Goal: Task Accomplishment & Management: Manage account settings

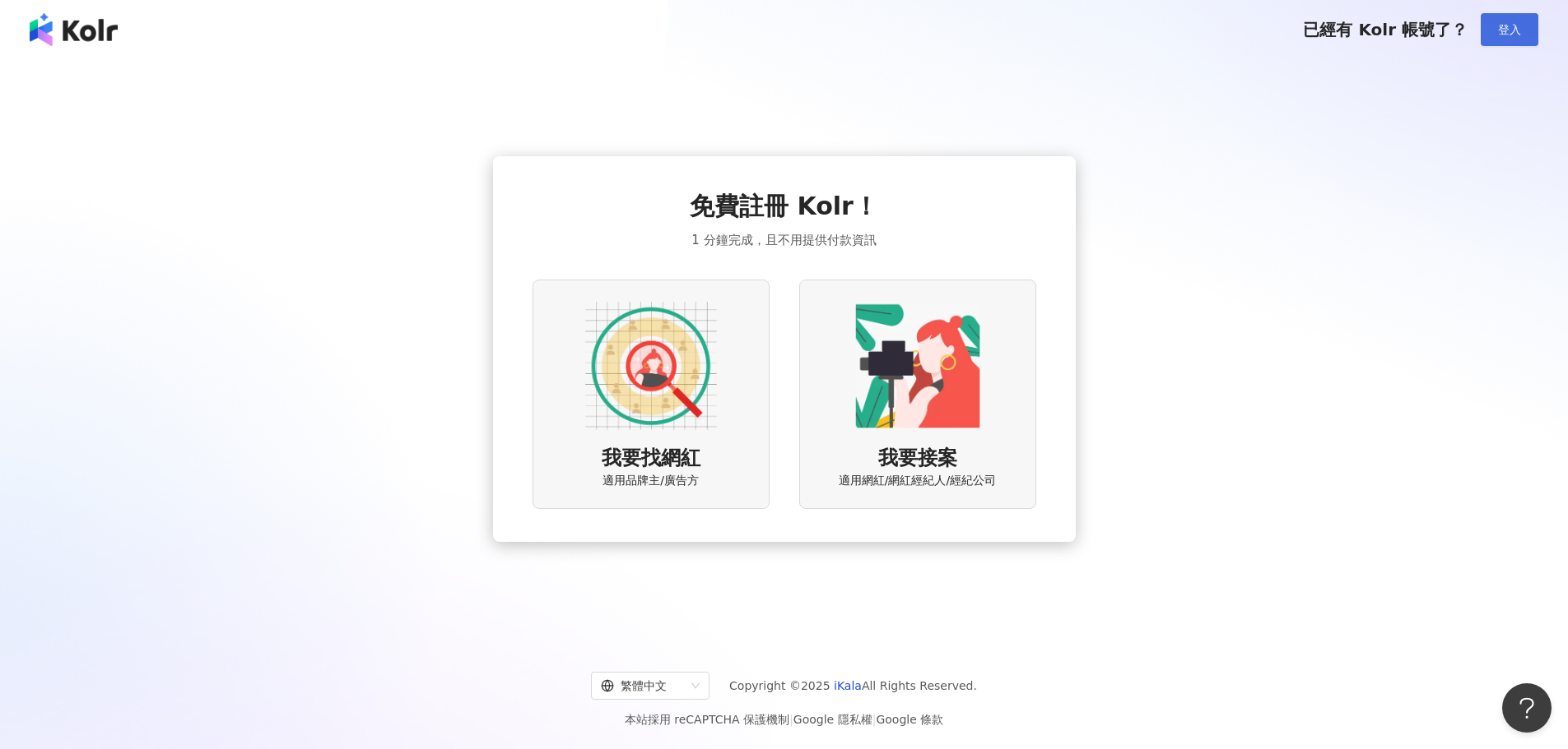
click at [1526, 24] on button "登入" at bounding box center [1509, 29] width 58 height 33
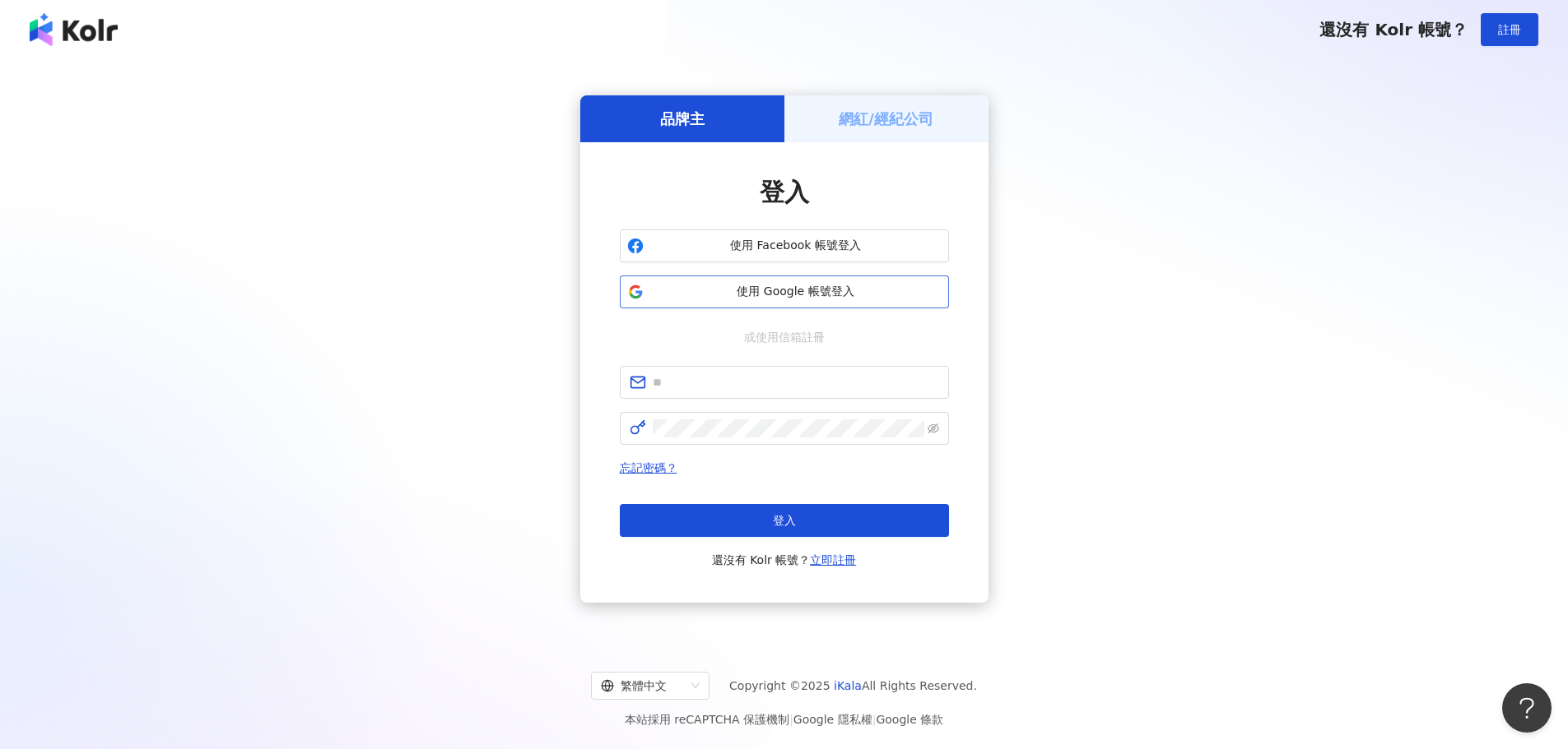
click at [886, 297] on span "使用 Google 帳號登入" at bounding box center [795, 292] width 291 height 16
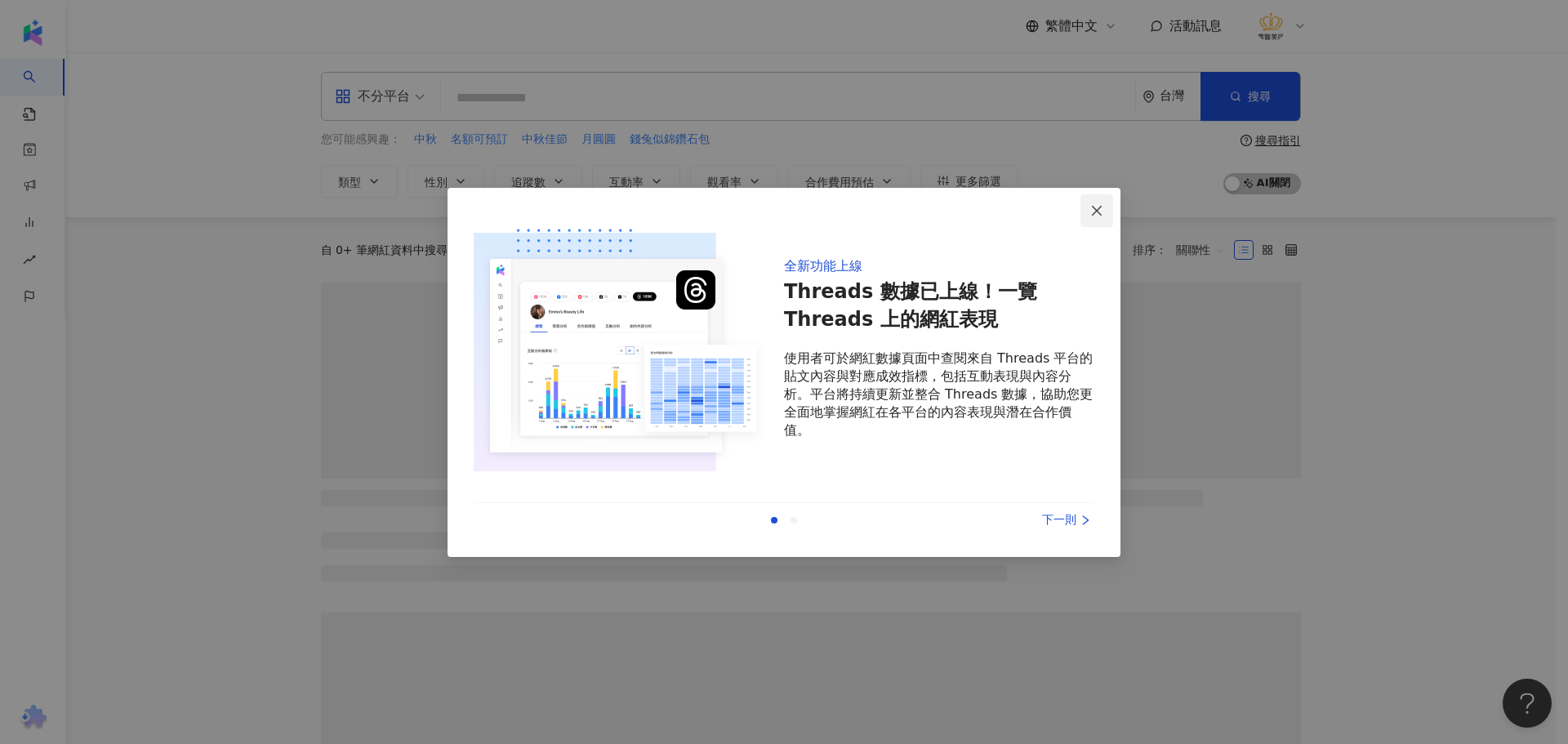
click at [1092, 212] on icon "close" at bounding box center [1097, 211] width 13 height 13
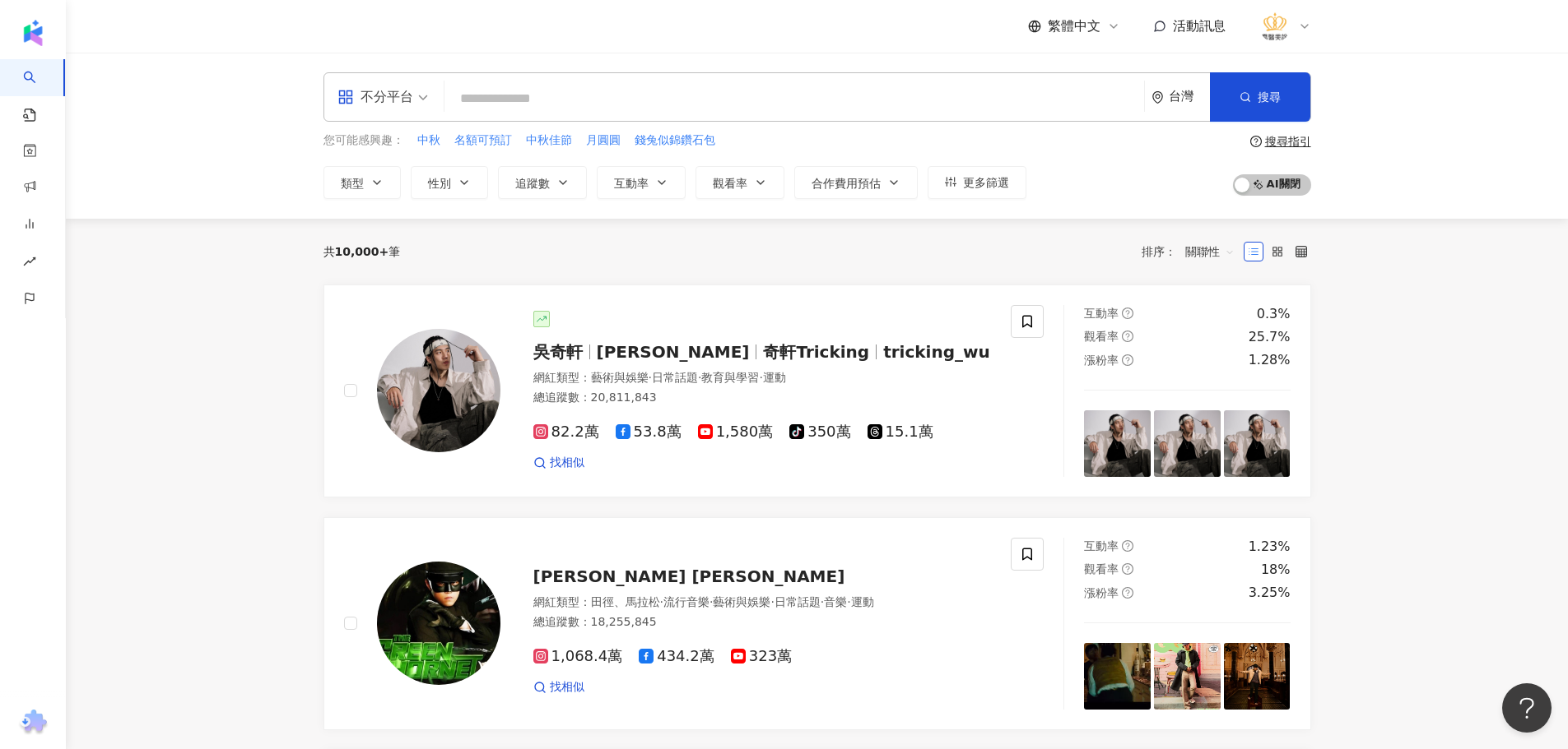
click at [1308, 22] on icon at bounding box center [1305, 27] width 13 height 13
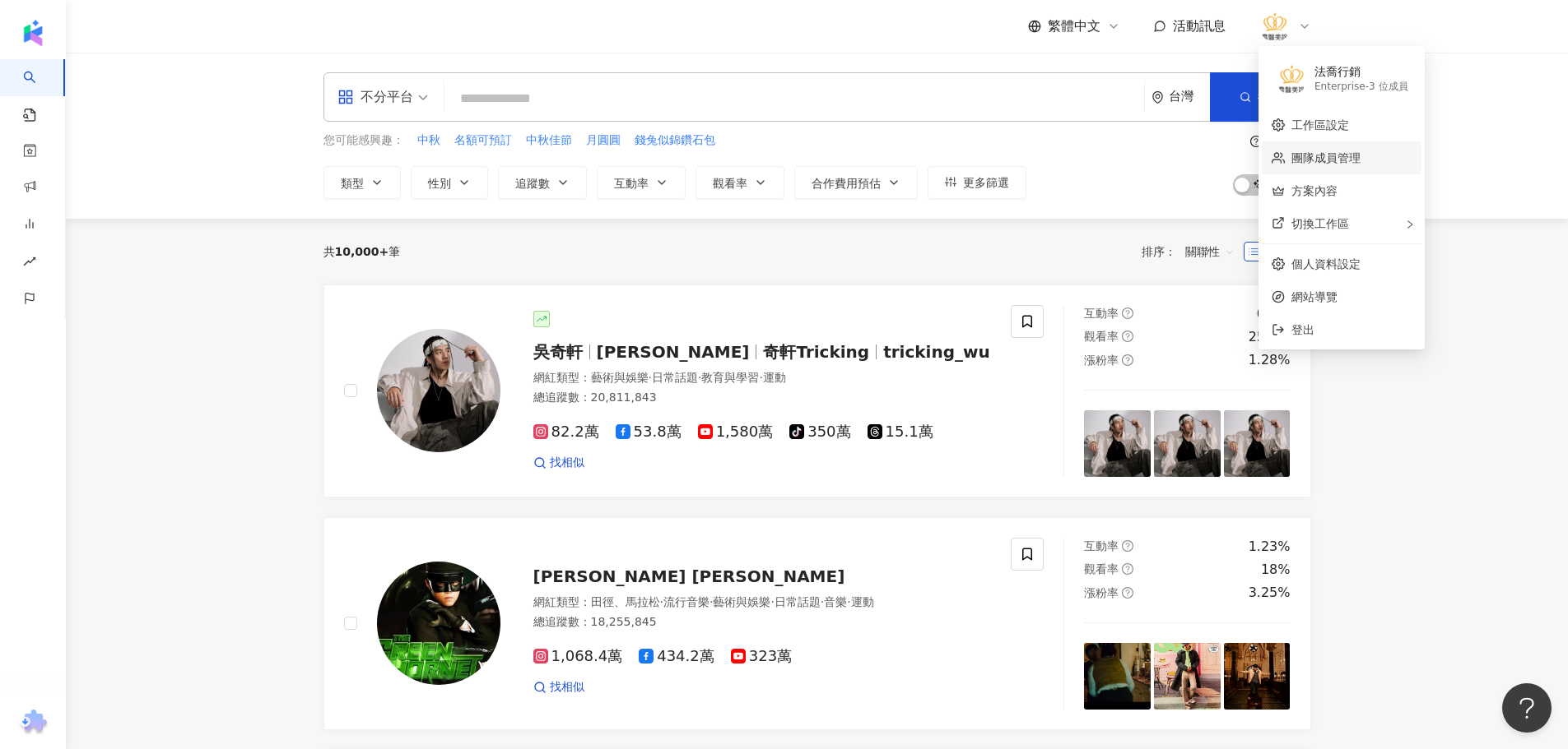
click at [1343, 159] on link "團隊成員管理" at bounding box center [1325, 158] width 69 height 13
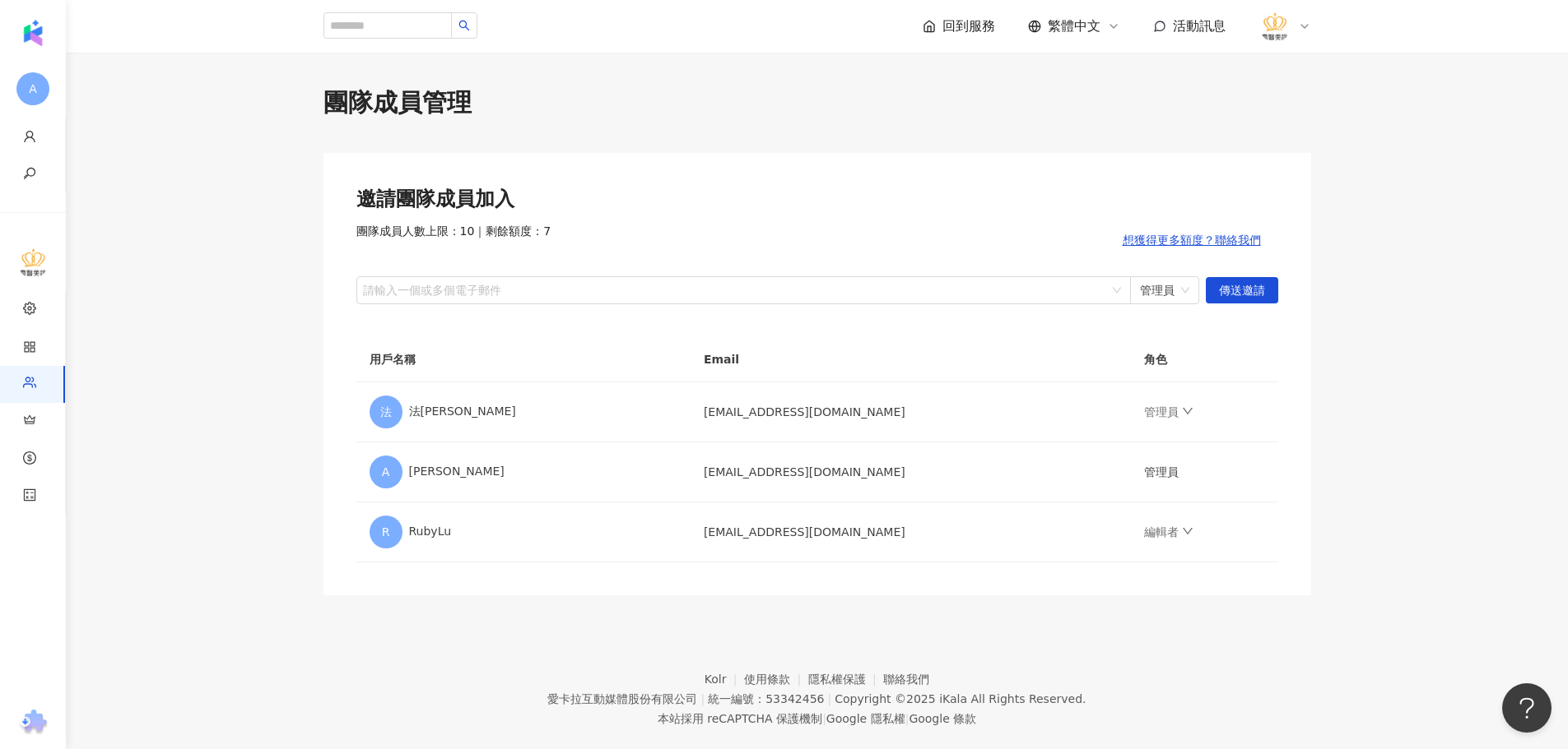
click at [279, 502] on main "團隊成員管理 邀請團隊成員加入 團隊成員人數上限：10 ｜ 剩餘額度：7 想獲得更多額度？聯絡我們 請輸入一個或多個電子郵件 管理員 傳送邀請 用戶名稱 Em…" at bounding box center [816, 340] width 1502 height 510
click at [513, 291] on div at bounding box center [735, 290] width 750 height 12
paste input "**********"
type input "**********"
click at [574, 289] on div "[EMAIL_ADDRESS][DOMAIN_NAME]" at bounding box center [735, 290] width 750 height 23
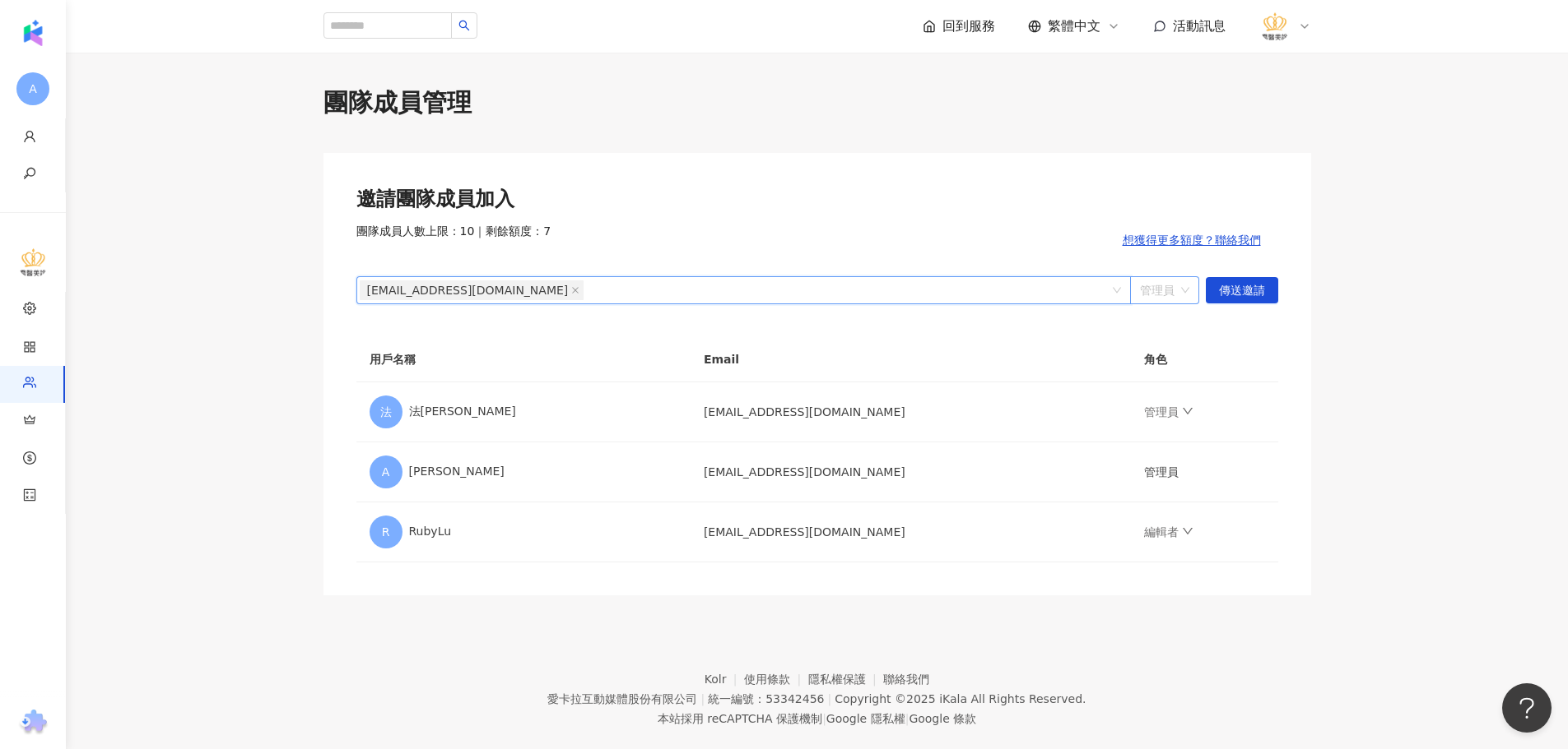
click at [1181, 299] on span "管理員" at bounding box center [1164, 291] width 49 height 27
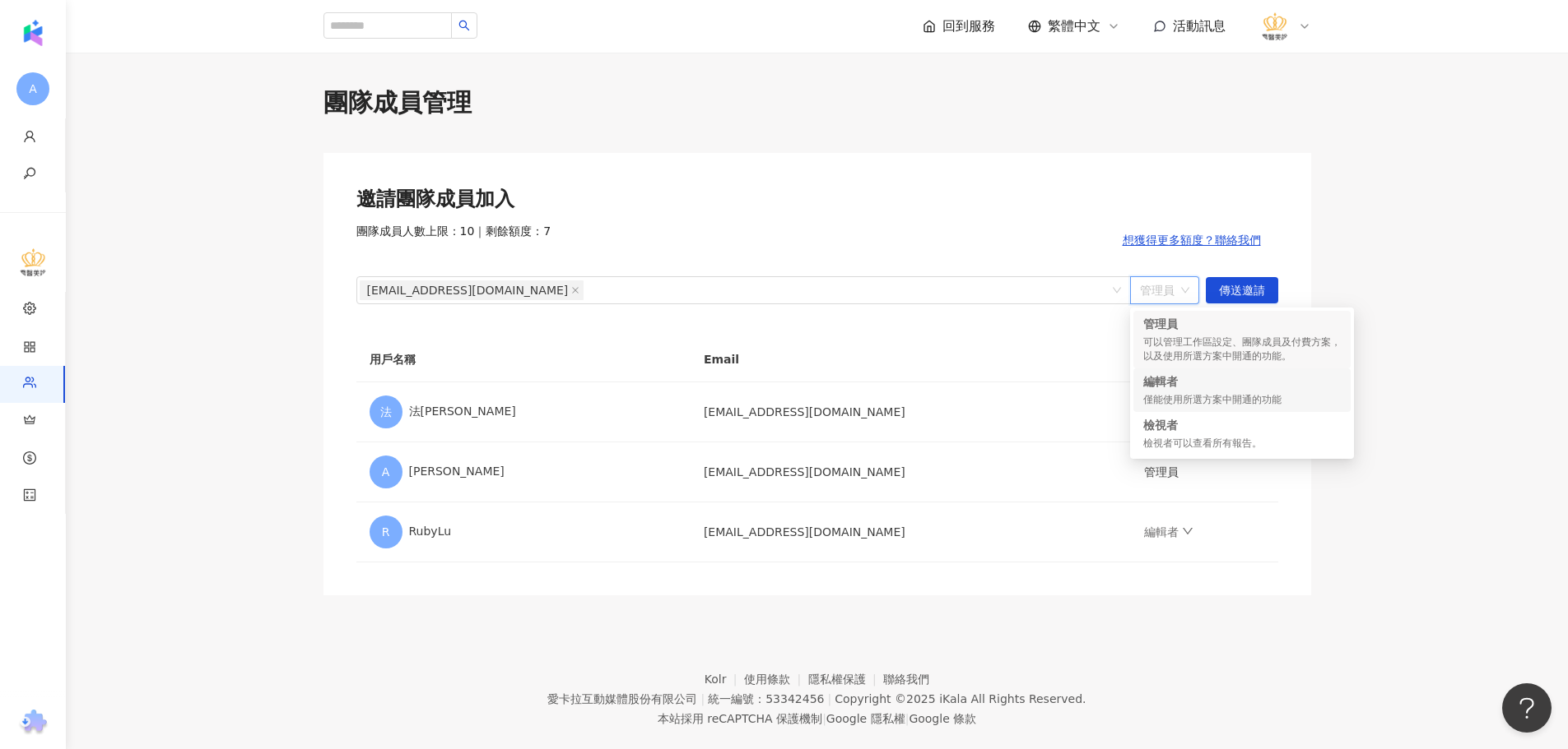
click at [1211, 398] on div "僅能使用所選方案中開通的功能" at bounding box center [1241, 400] width 197 height 14
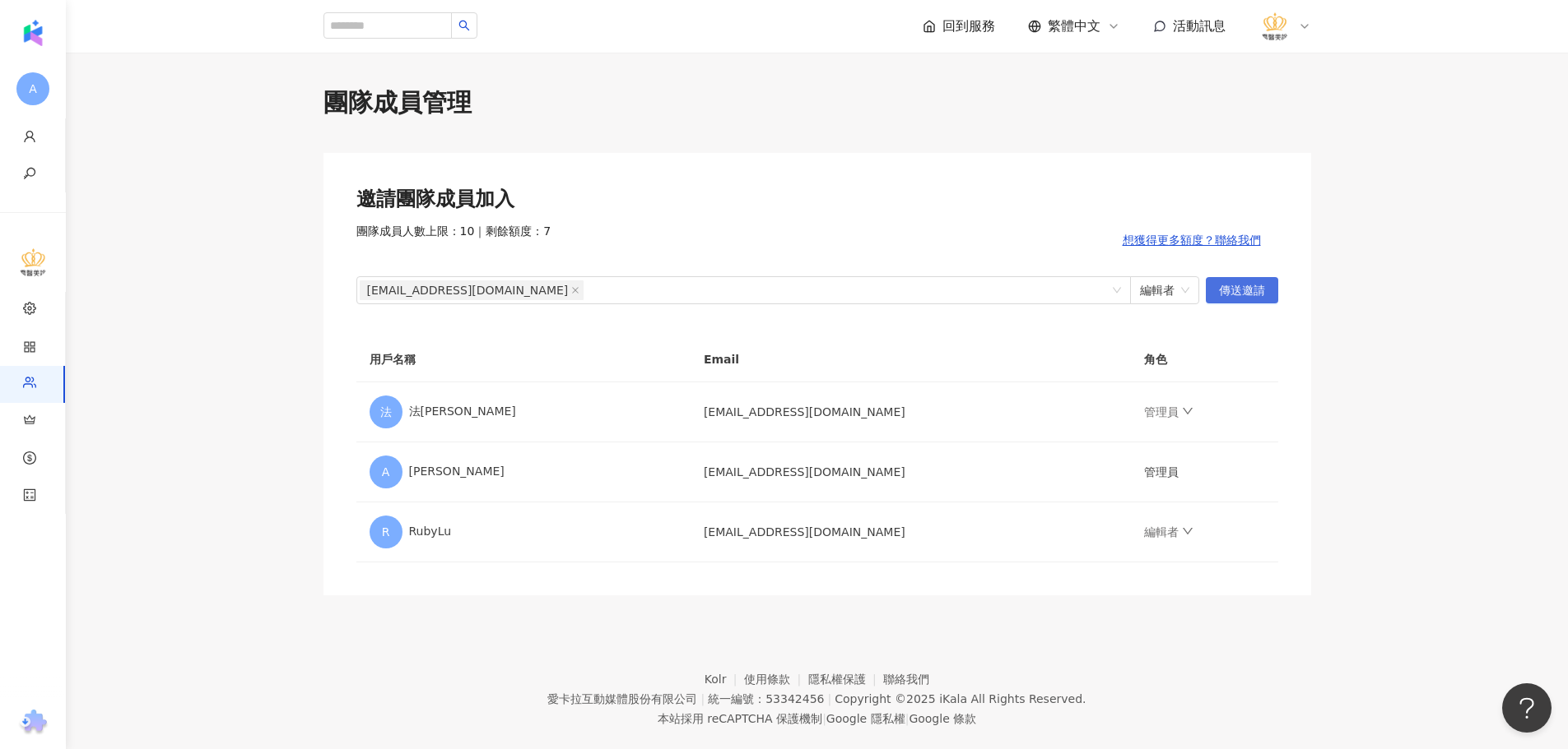
click at [1254, 296] on span "傳送邀請" at bounding box center [1241, 292] width 46 height 27
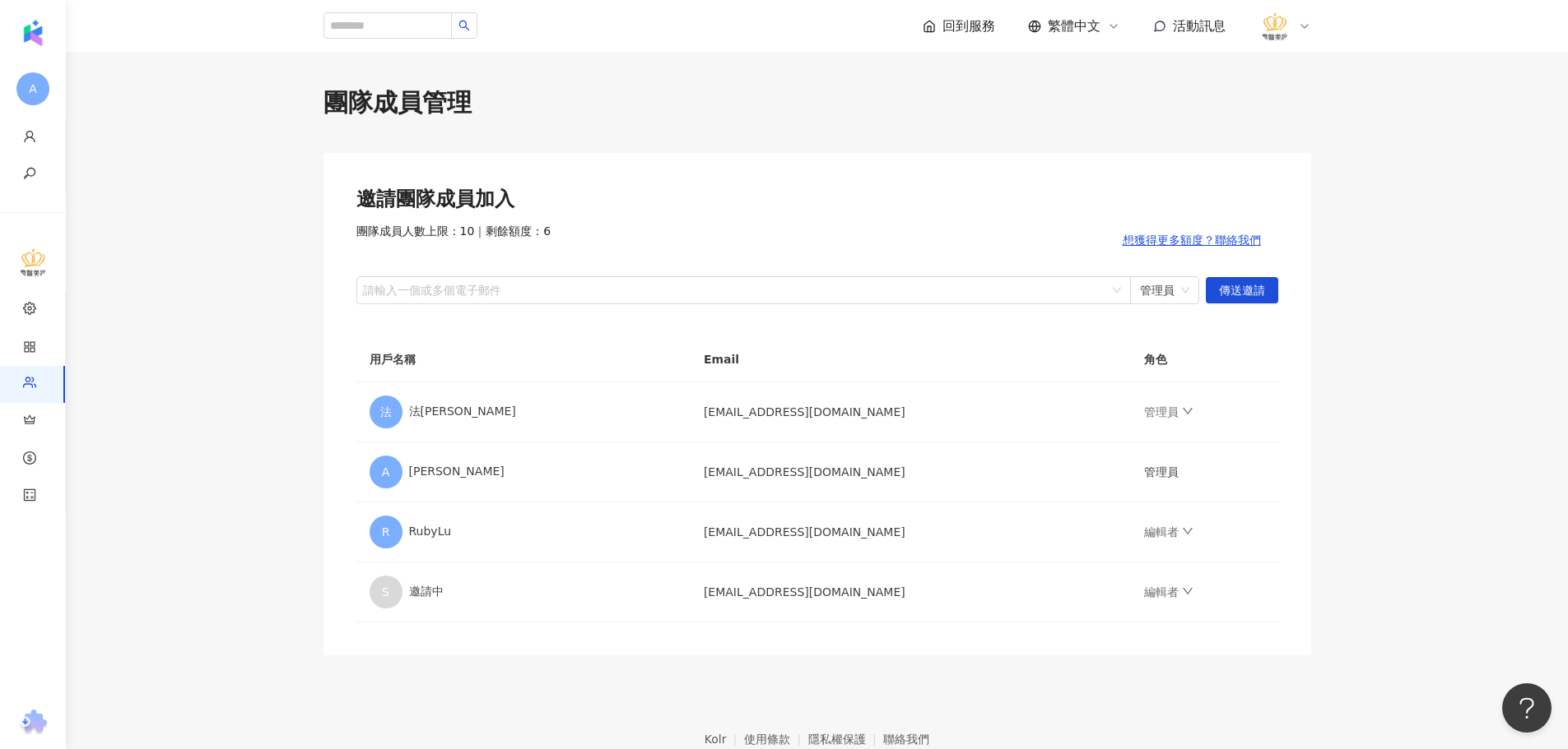
click at [246, 501] on main "團隊成員管理 邀請團隊成員加入 團隊成員人數上限：10 ｜ 剩餘額度：6 想獲得更多額度？聯絡我們 請輸入一個或多個電子郵件 管理員 傳送邀請 用戶名稱 Em…" at bounding box center [816, 370] width 1502 height 570
